Goal: Information Seeking & Learning: Learn about a topic

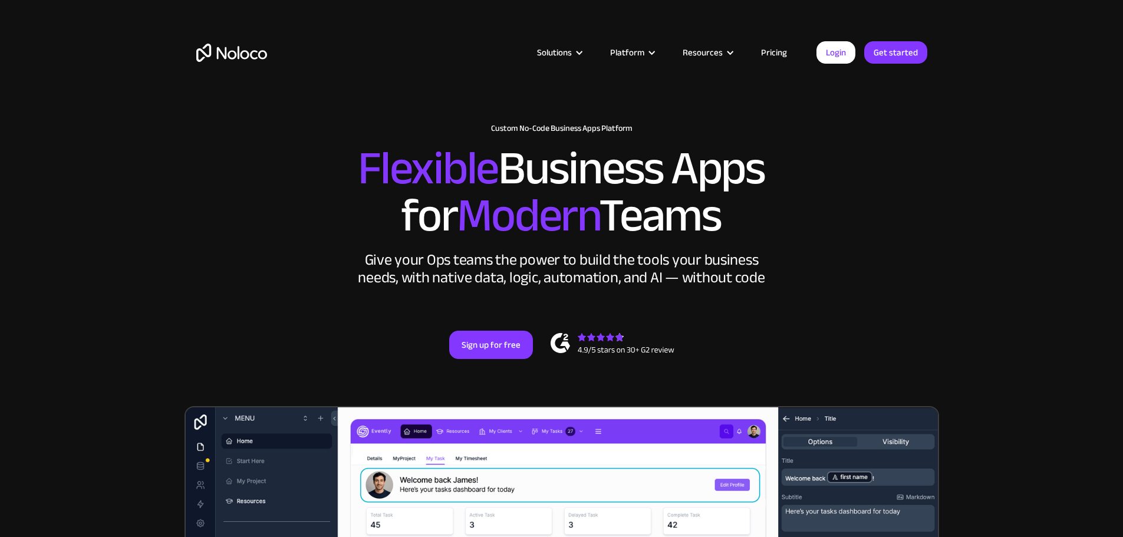
click at [766, 54] on link "Pricing" at bounding box center [773, 52] width 55 height 15
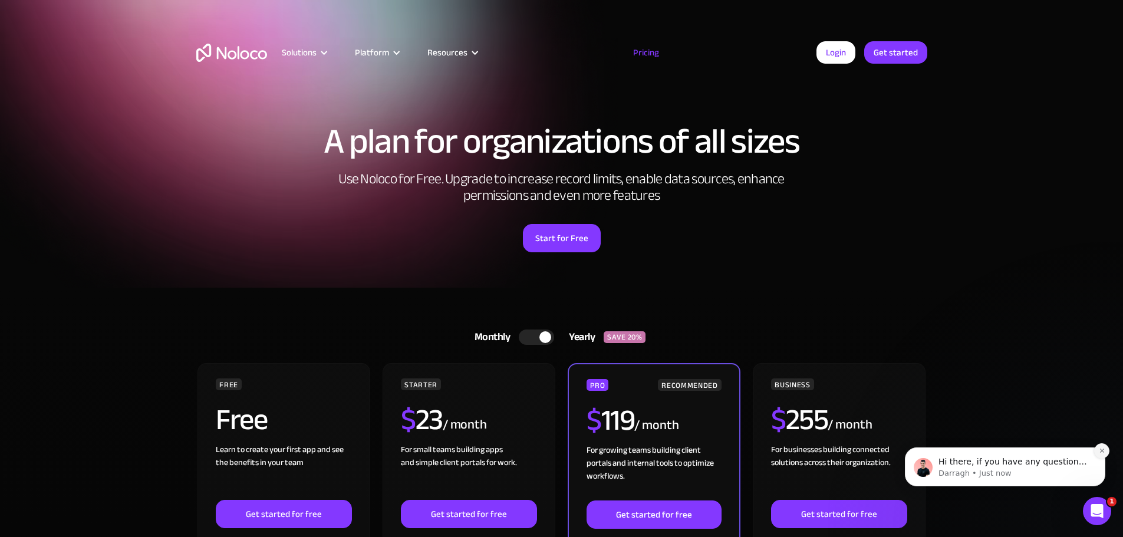
click at [1103, 447] on icon "Dismiss notification" at bounding box center [1101, 450] width 6 height 6
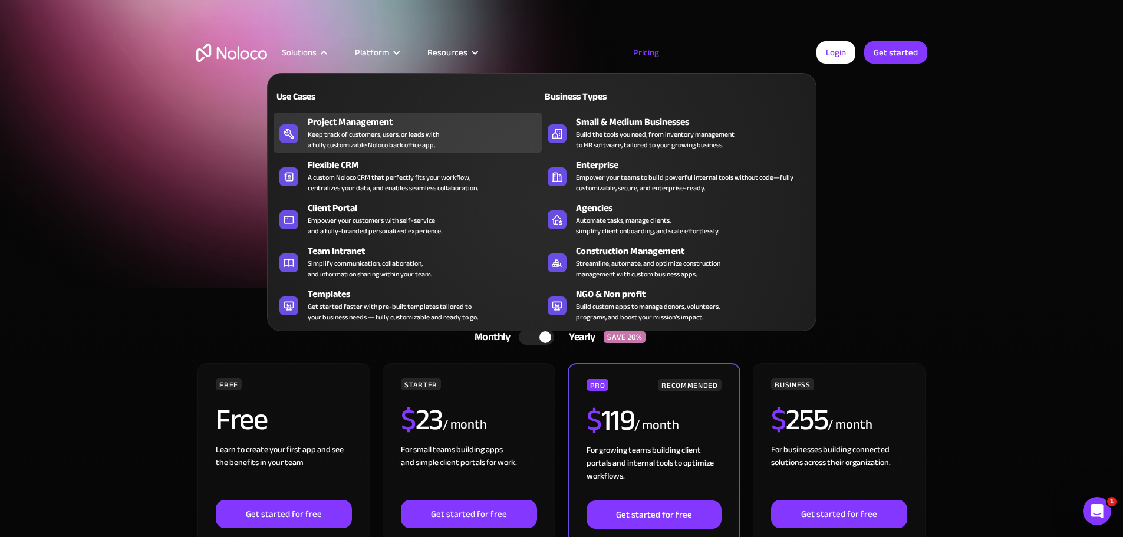
click at [378, 140] on div "Keep track of customers, users, or leads with a fully customizable Noloco back …" at bounding box center [373, 139] width 131 height 21
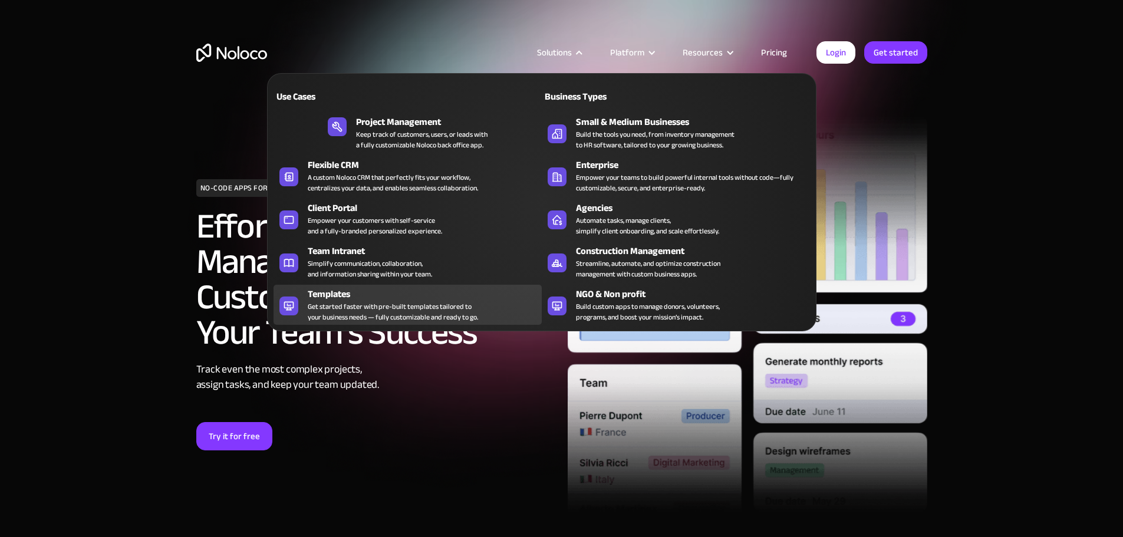
click at [321, 316] on div "Get started faster with pre-built templates tailored to your business needs — f…" at bounding box center [393, 311] width 170 height 21
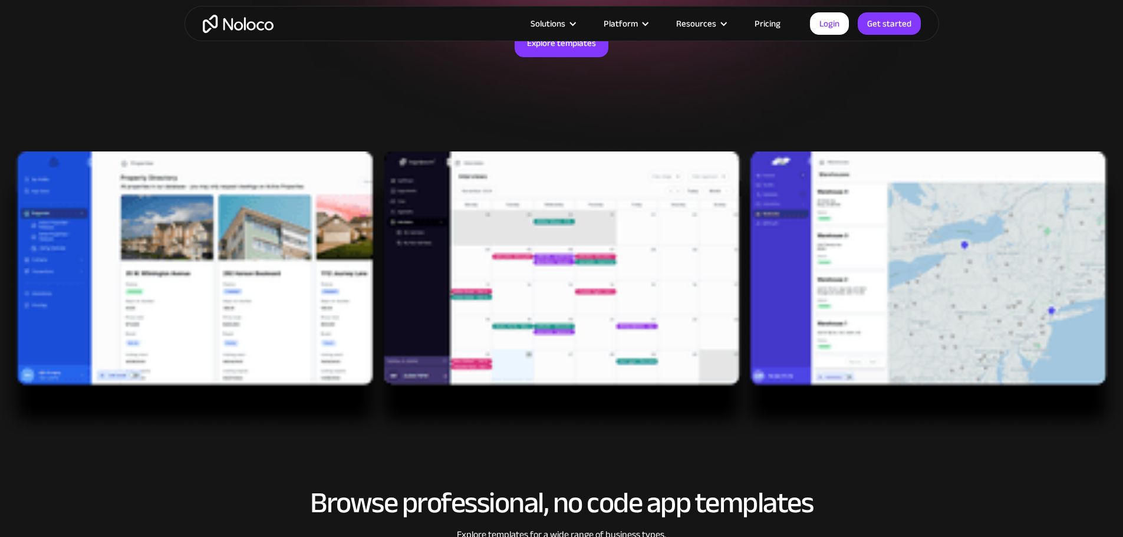
scroll to position [354, 0]
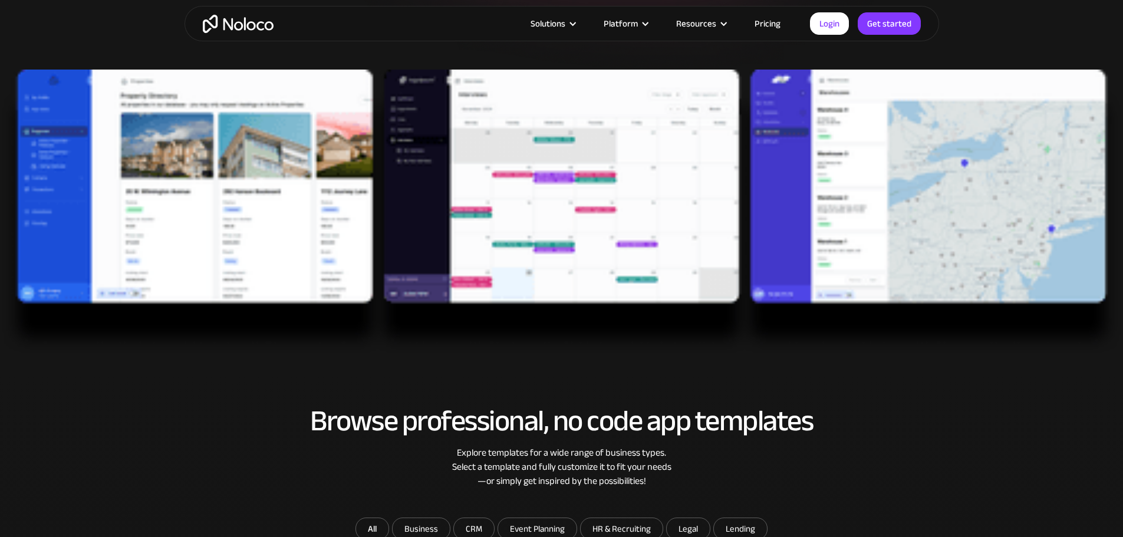
click at [248, 184] on img at bounding box center [561, 212] width 1123 height 285
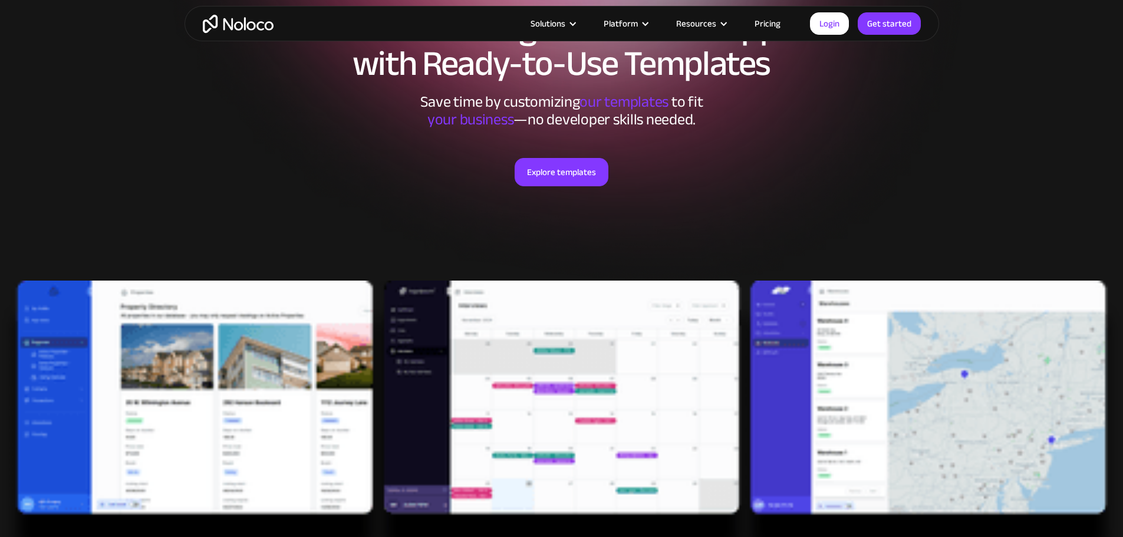
scroll to position [177, 0]
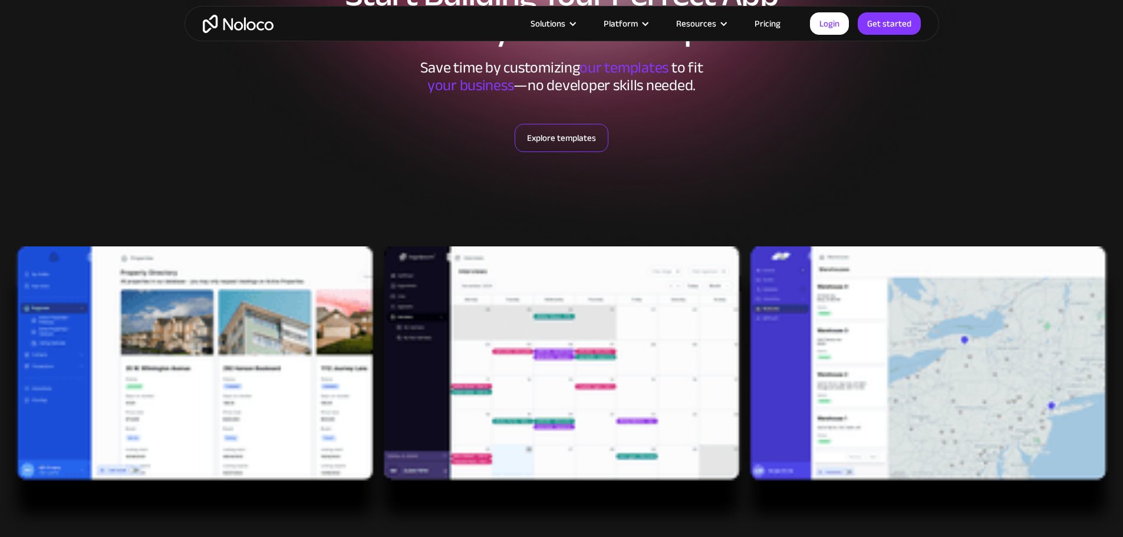
click at [571, 138] on link "Explore templates" at bounding box center [561, 138] width 94 height 28
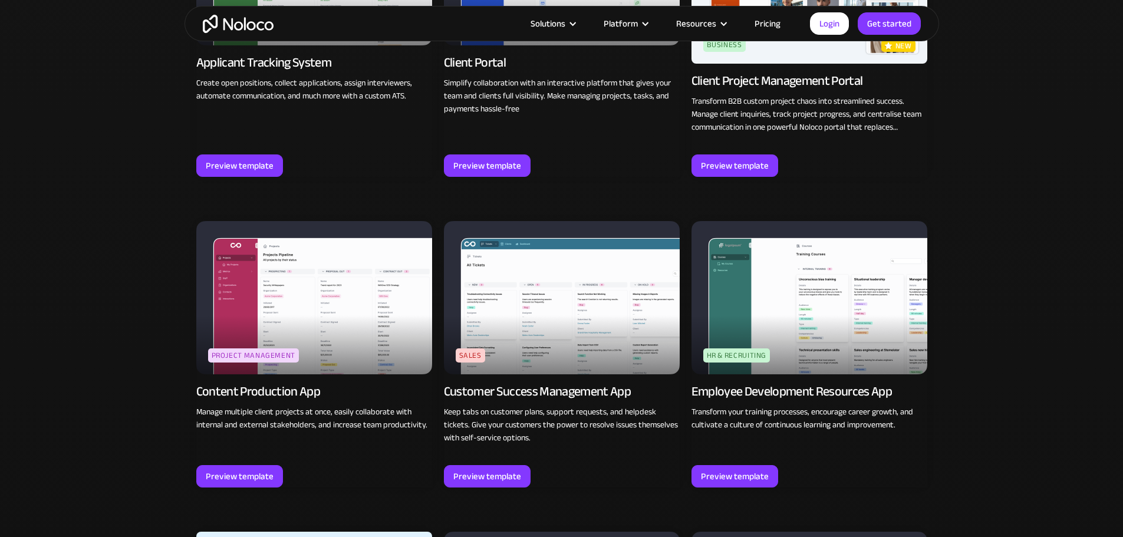
scroll to position [1136, 0]
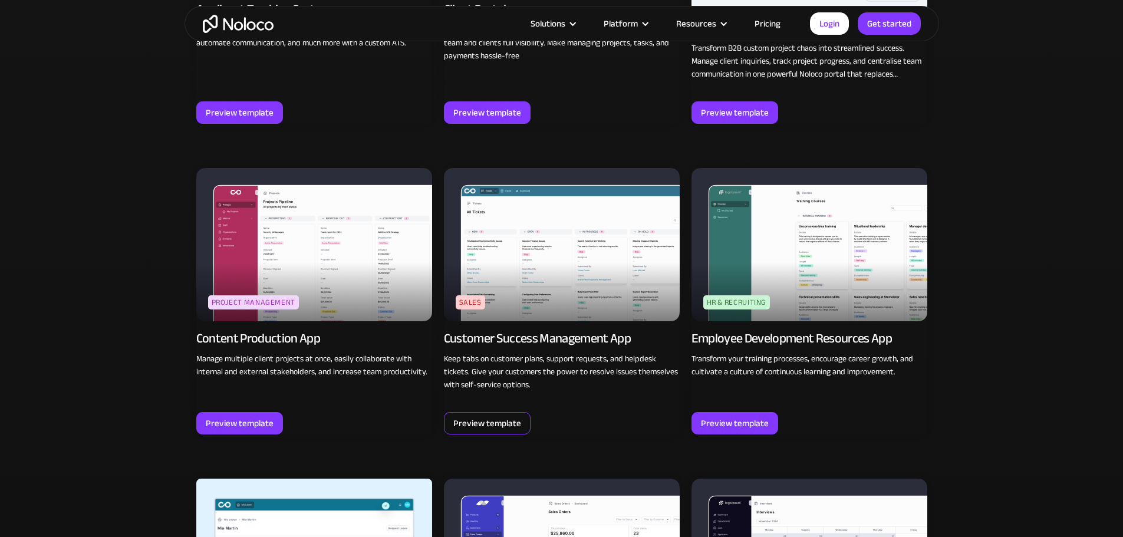
click at [509, 415] on div "Preview template" at bounding box center [487, 422] width 68 height 15
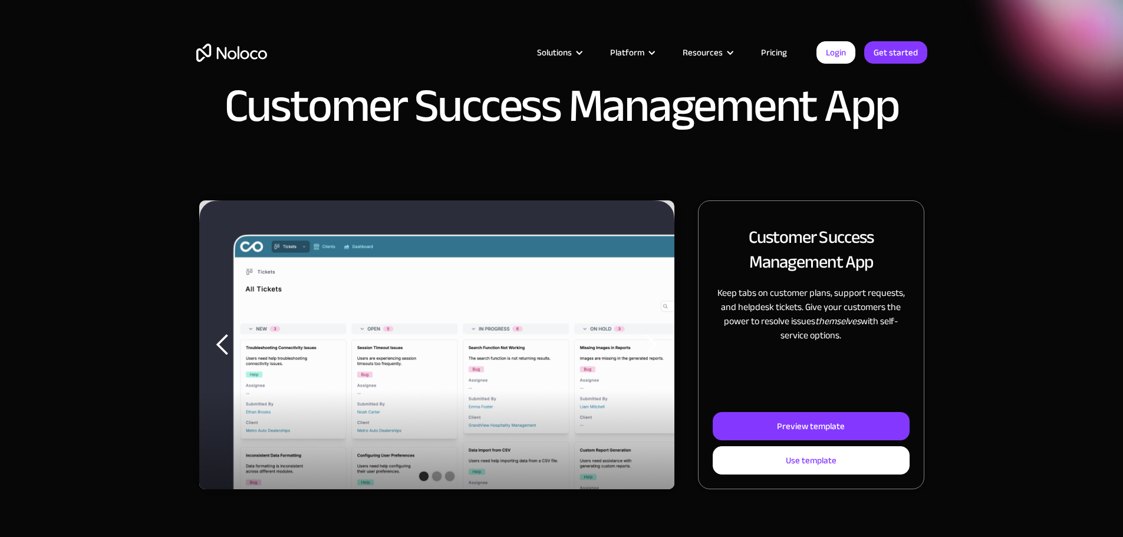
click at [484, 361] on img "1 of 3" at bounding box center [437, 354] width 476 height 309
click at [784, 434] on div "Preview template" at bounding box center [811, 425] width 68 height 15
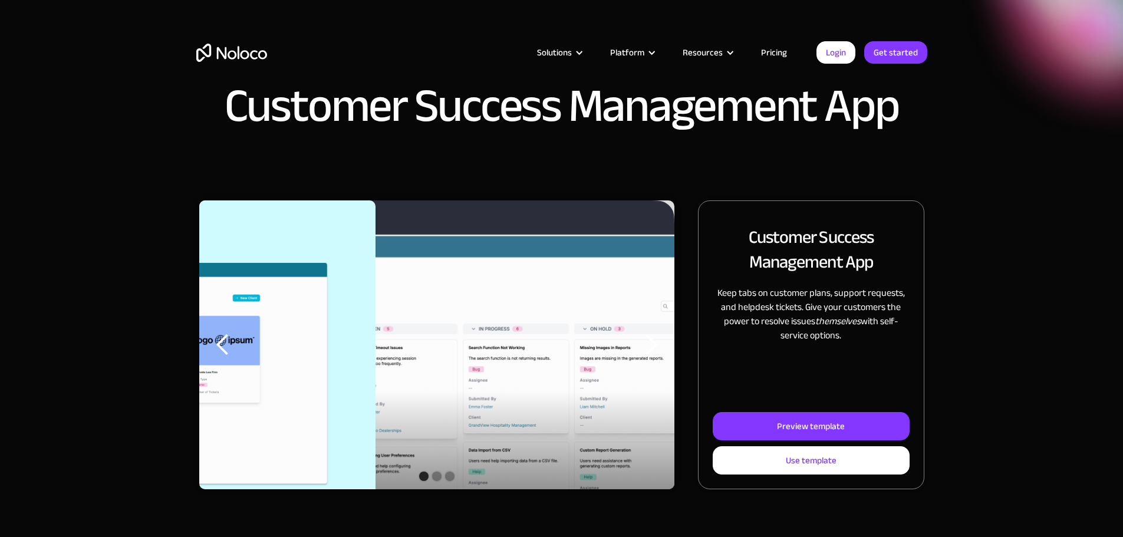
click at [232, 44] on img "home" at bounding box center [231, 53] width 71 height 18
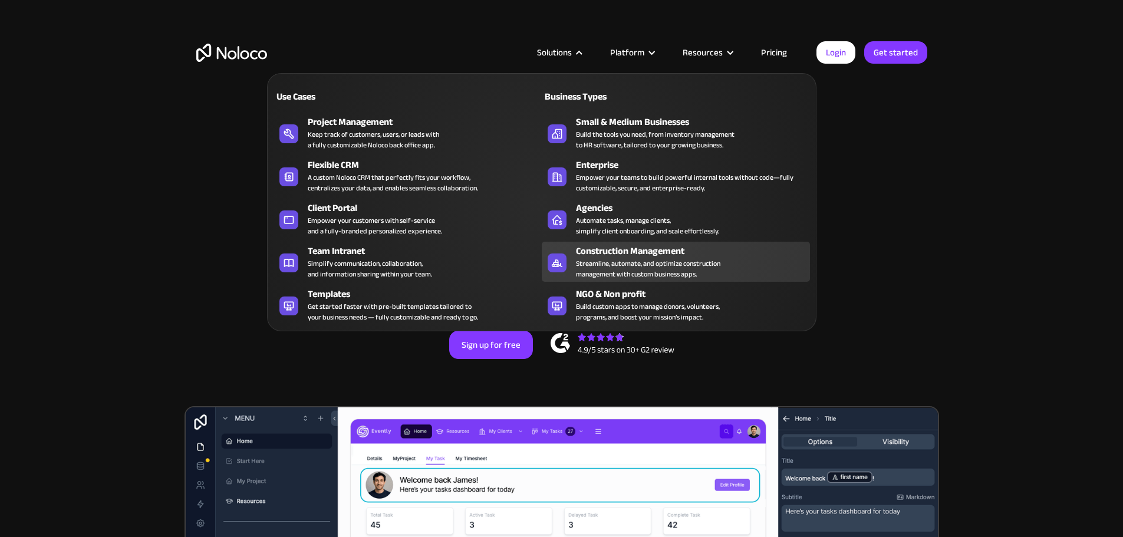
click at [629, 268] on div "Streamline, automate, and optimize construction management with custom business…" at bounding box center [648, 268] width 144 height 21
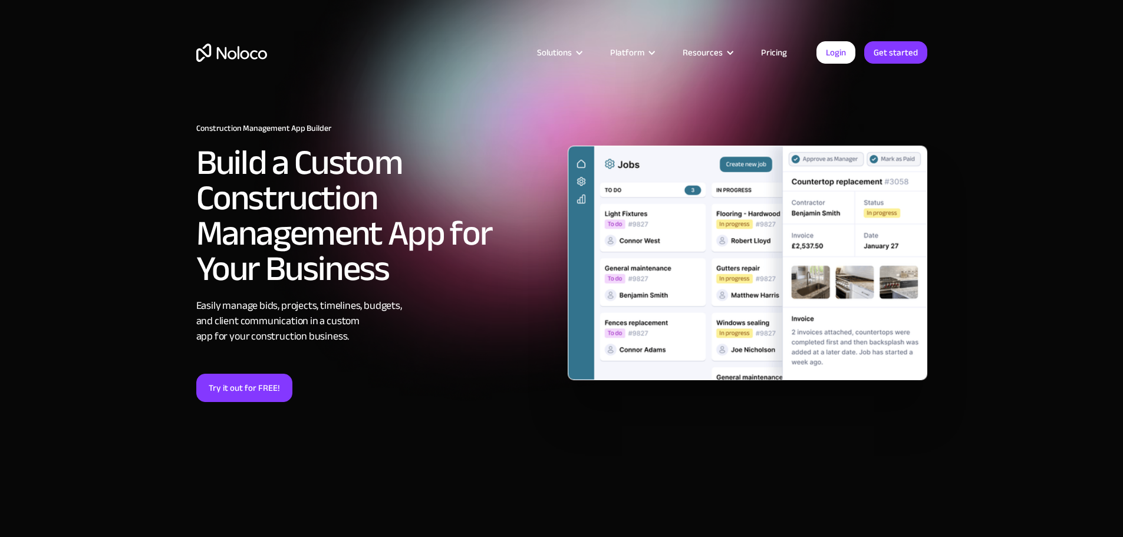
click at [237, 48] on img "home" at bounding box center [231, 53] width 71 height 18
